Goal: Information Seeking & Learning: Find specific fact

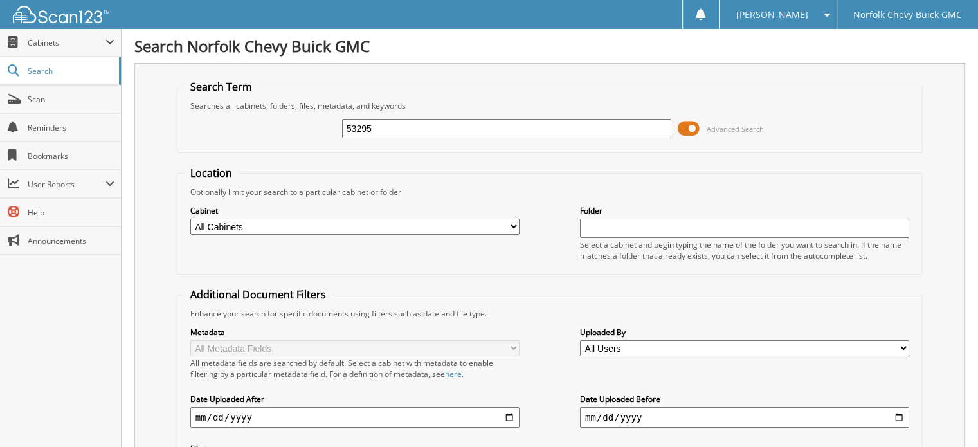
type input "53295"
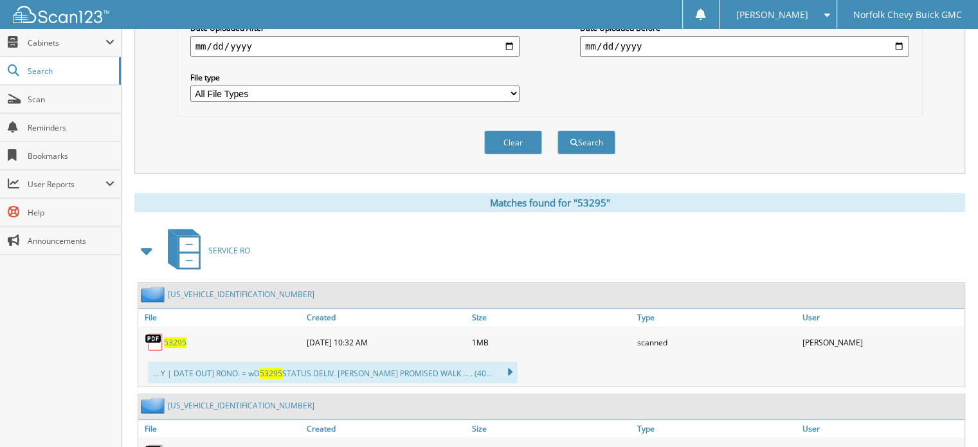
scroll to position [450, 0]
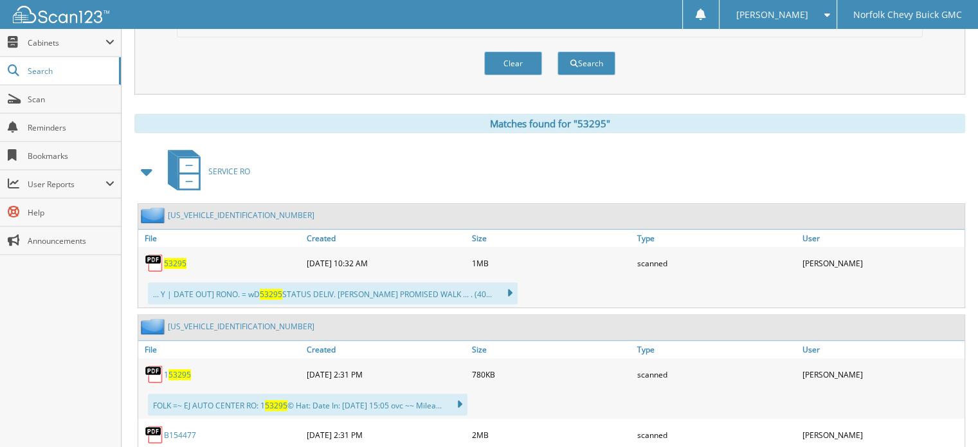
click at [172, 258] on span "53295" at bounding box center [175, 263] width 23 height 11
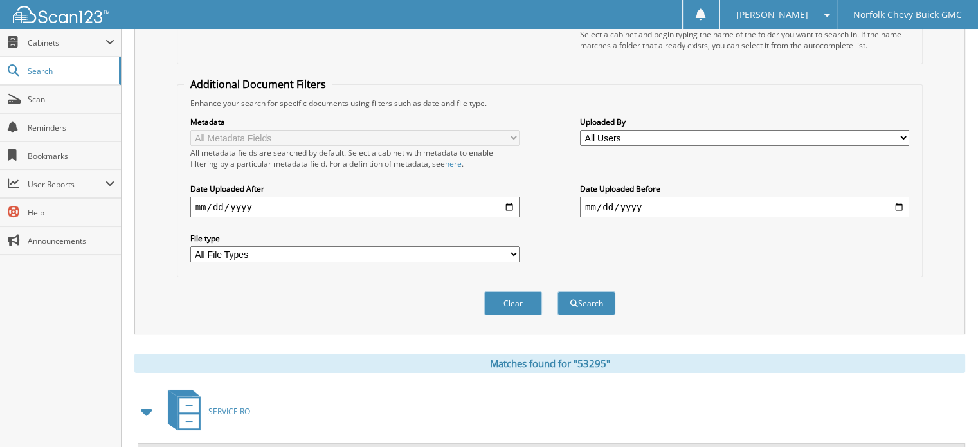
scroll to position [0, 0]
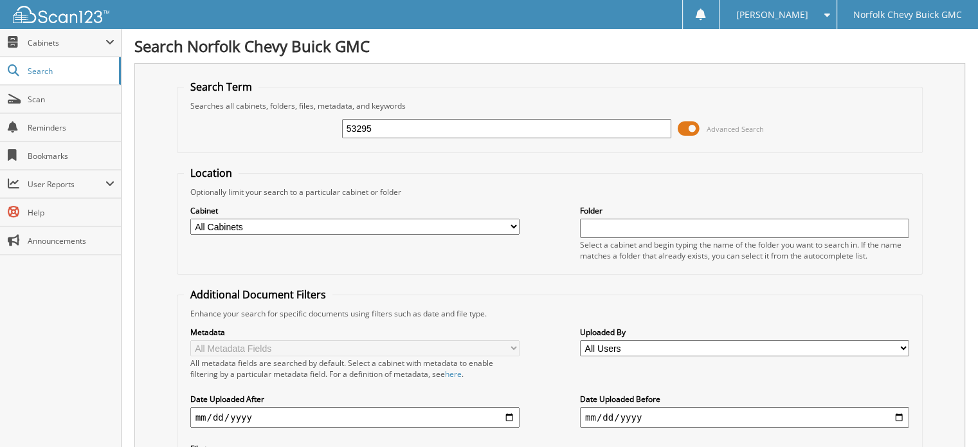
drag, startPoint x: 373, startPoint y: 126, endPoint x: 149, endPoint y: 143, distance: 225.1
click at [154, 147] on div "Search Term Searches all cabinets, folders, files, metadata, and keywords 53295…" at bounding box center [549, 304] width 831 height 482
type input "54186"
drag, startPoint x: 398, startPoint y: 124, endPoint x: 236, endPoint y: 123, distance: 162.0
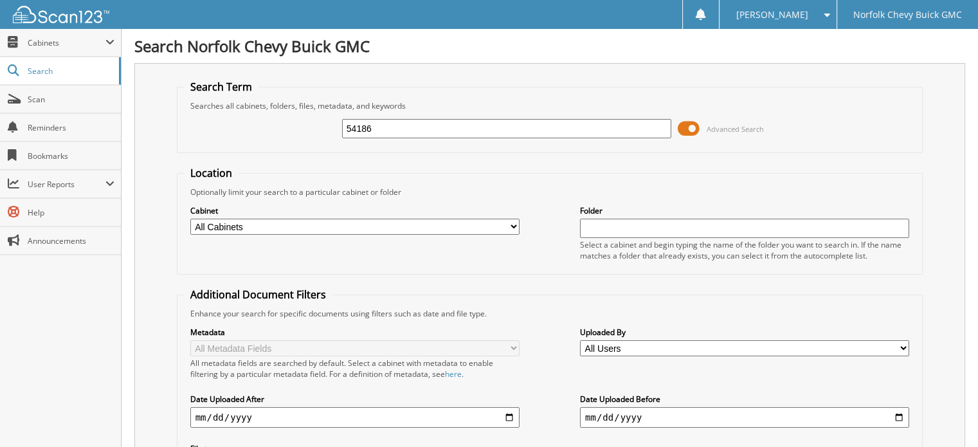
click at [249, 124] on div "54186 Advanced Search" at bounding box center [550, 128] width 732 height 35
type input "53812"
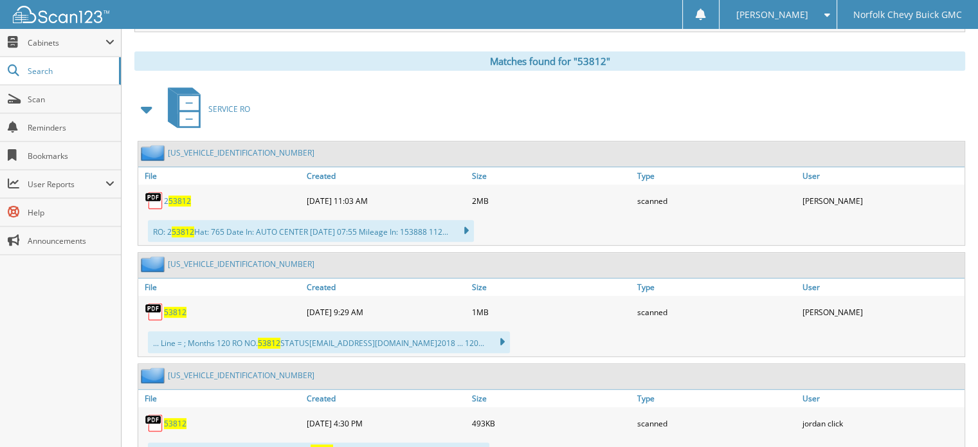
scroll to position [514, 0]
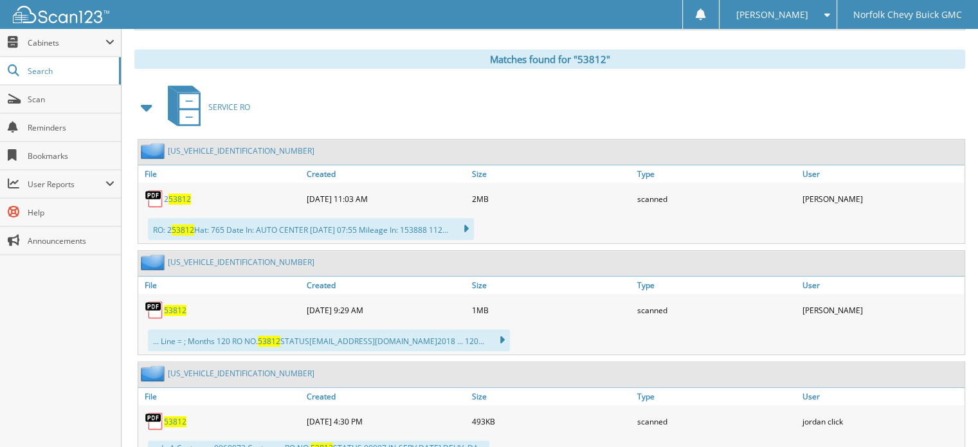
click at [172, 305] on span "53812" at bounding box center [175, 310] width 23 height 11
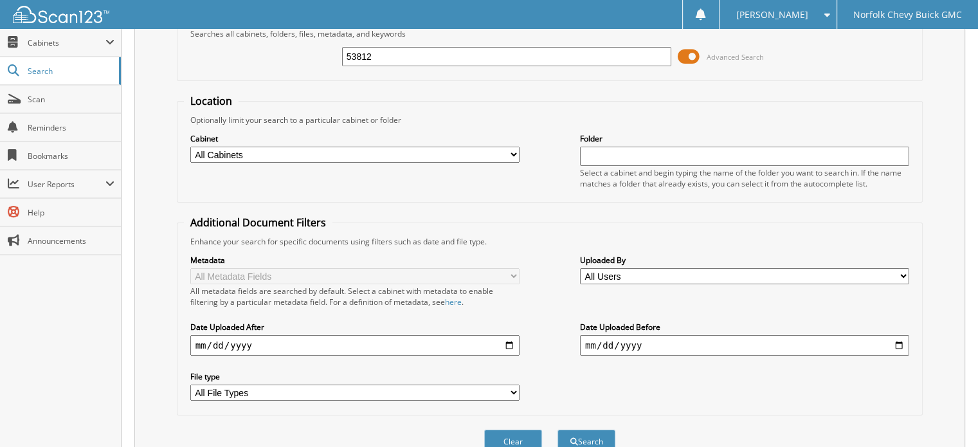
scroll to position [0, 0]
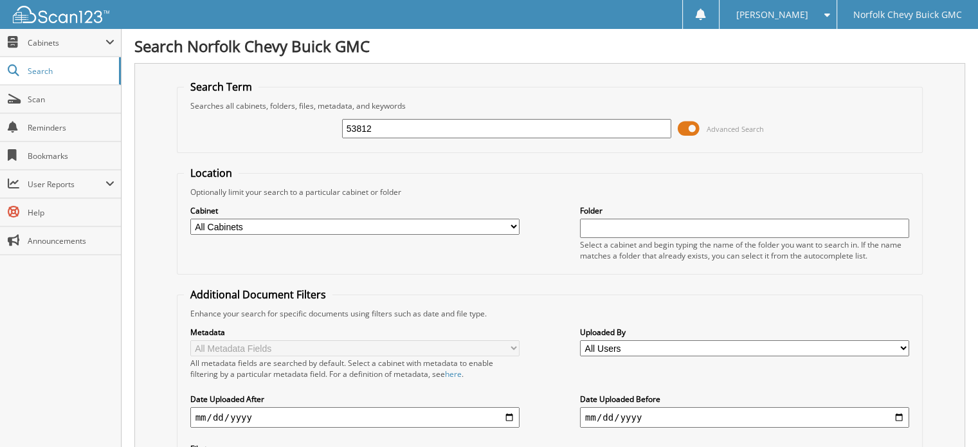
drag, startPoint x: 347, startPoint y: 104, endPoint x: 269, endPoint y: 95, distance: 79.0
click at [270, 98] on fieldset "Search Term Searches all cabinets, folders, files, metadata, and keywords 53812…" at bounding box center [550, 116] width 746 height 73
type input "53971"
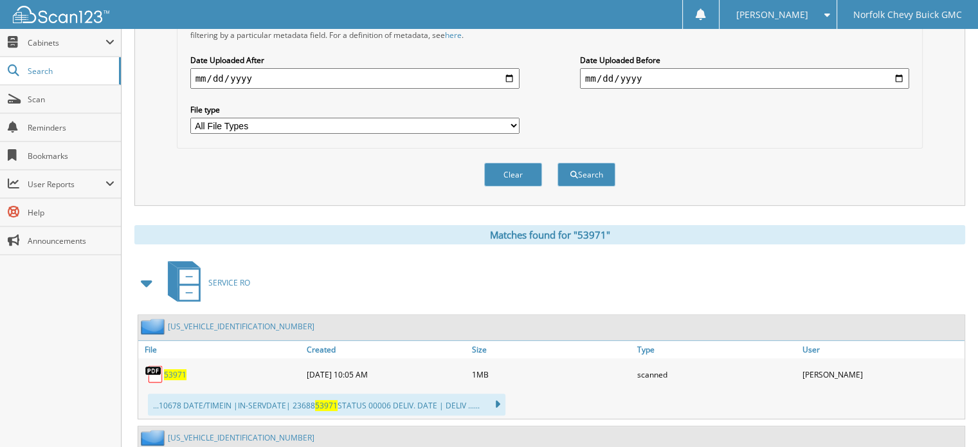
scroll to position [386, 0]
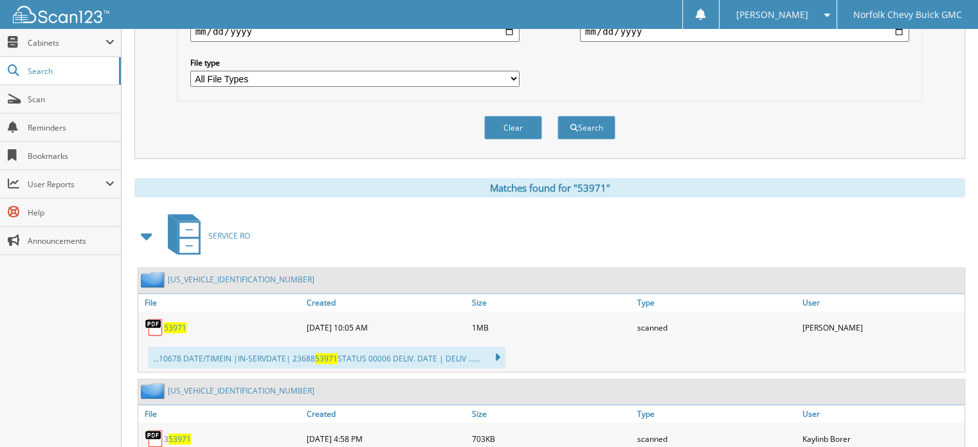
click at [180, 322] on span "53971" at bounding box center [175, 327] width 23 height 11
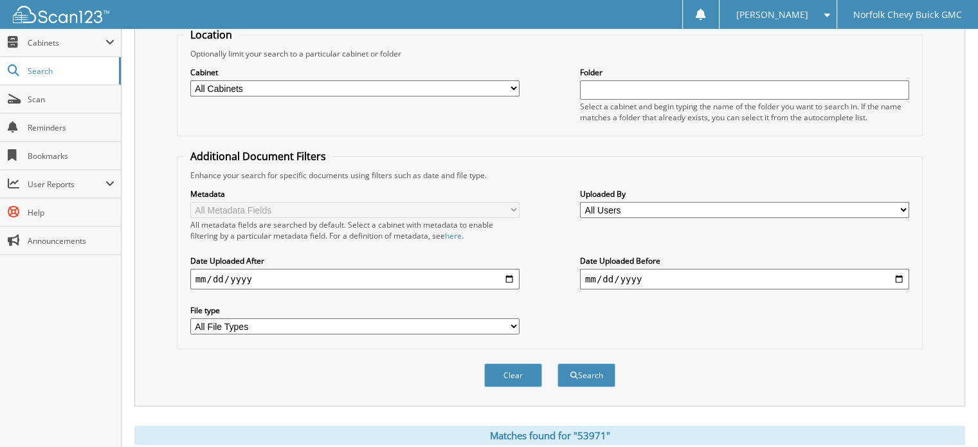
scroll to position [64, 0]
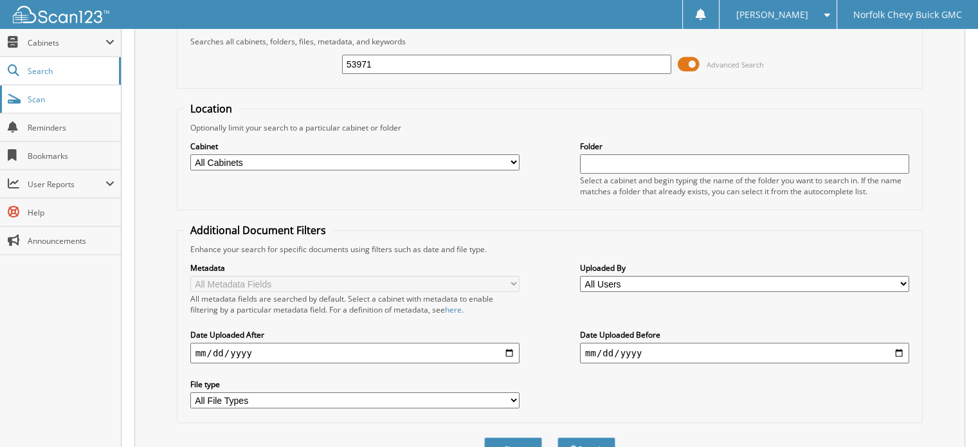
drag, startPoint x: 433, startPoint y: 62, endPoint x: 75, endPoint y: 92, distance: 359.3
type input "53812"
click at [557, 437] on button "Search" at bounding box center [586, 449] width 58 height 24
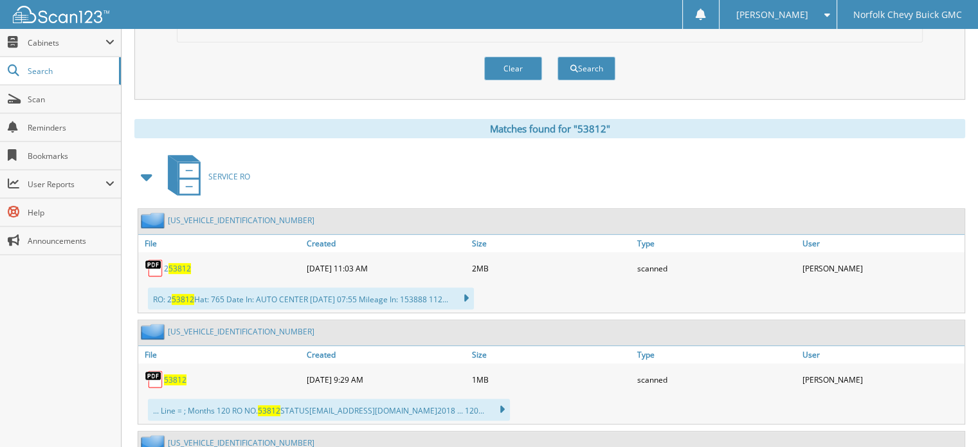
scroll to position [514, 0]
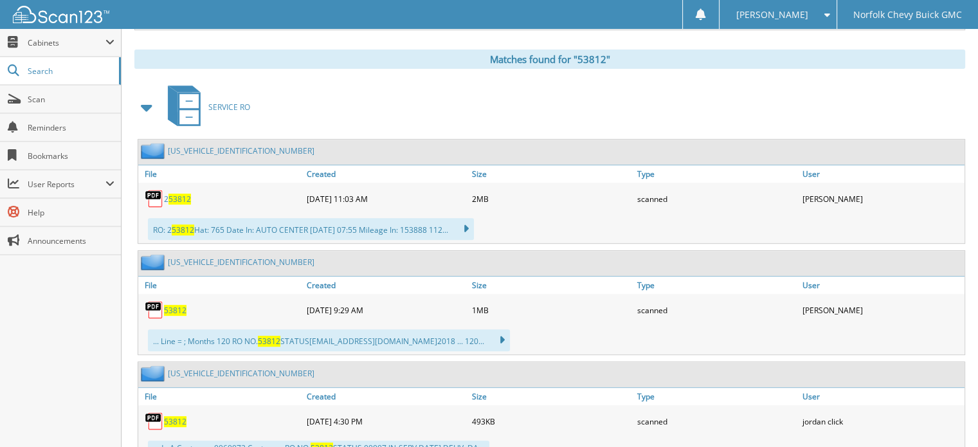
click at [176, 305] on span "53812" at bounding box center [175, 310] width 23 height 11
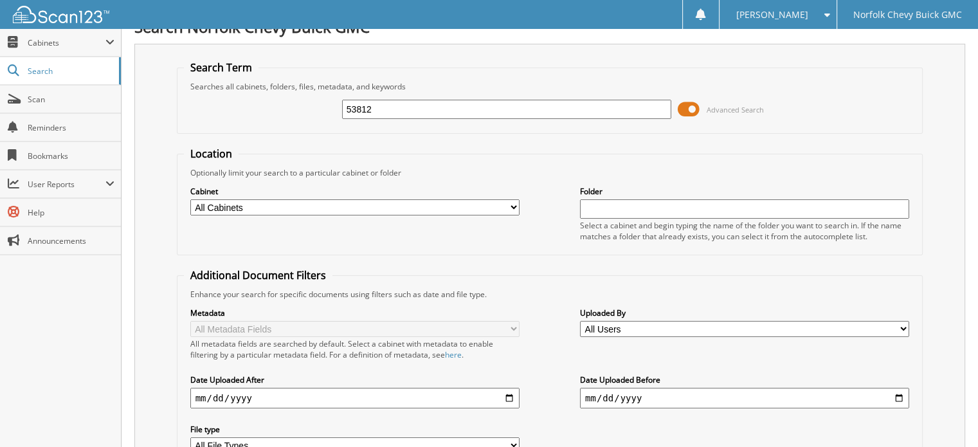
scroll to position [0, 0]
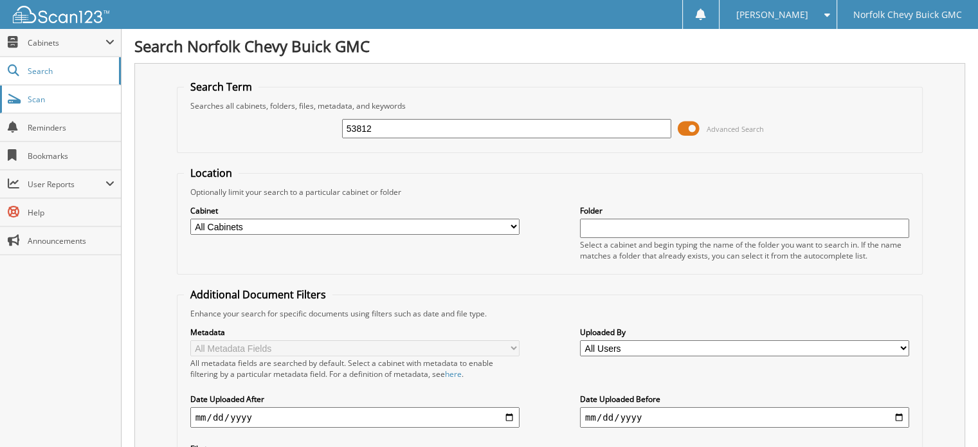
drag, startPoint x: 424, startPoint y: 109, endPoint x: 85, endPoint y: 105, distance: 339.5
type input "54186"
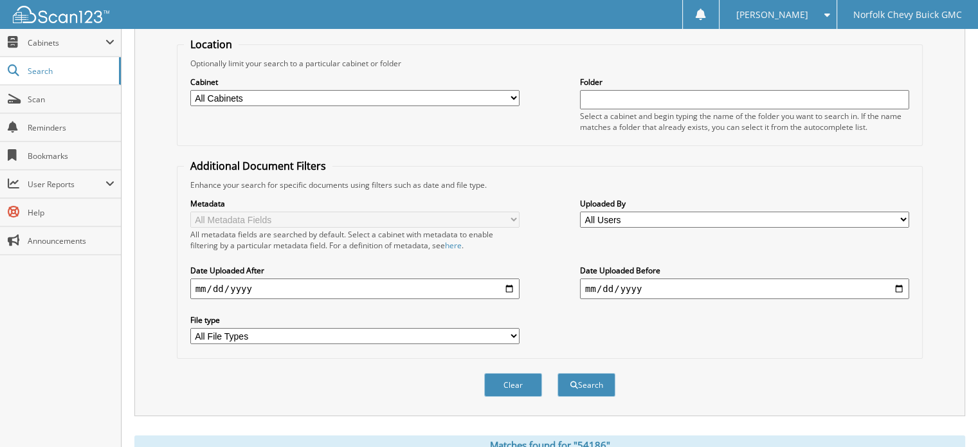
scroll to position [386, 0]
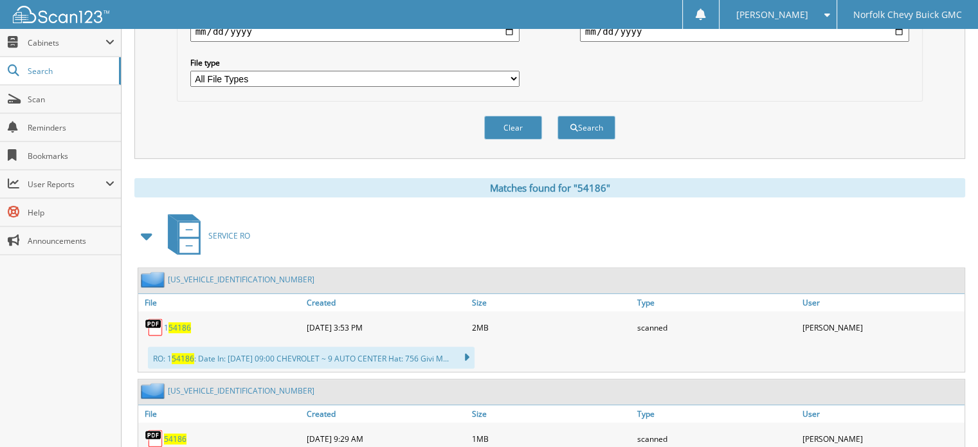
click at [171, 433] on span "54186" at bounding box center [175, 438] width 23 height 11
